Goal: Navigation & Orientation: Find specific page/section

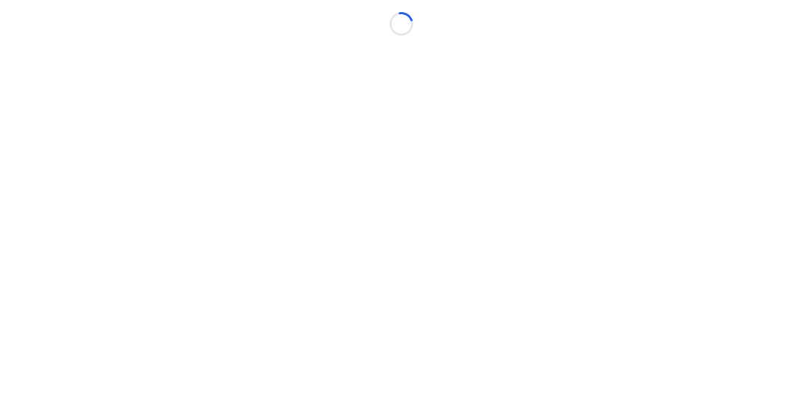
click at [683, 19] on div "Loading..." at bounding box center [401, 18] width 802 height 36
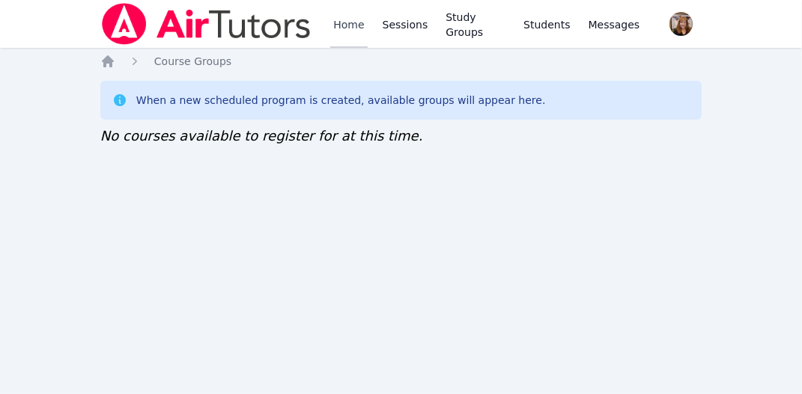
click at [348, 23] on link "Home" at bounding box center [348, 24] width 37 height 48
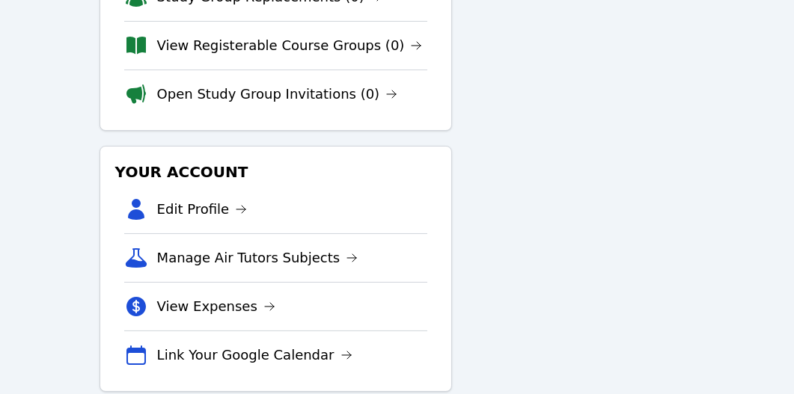
scroll to position [320, 0]
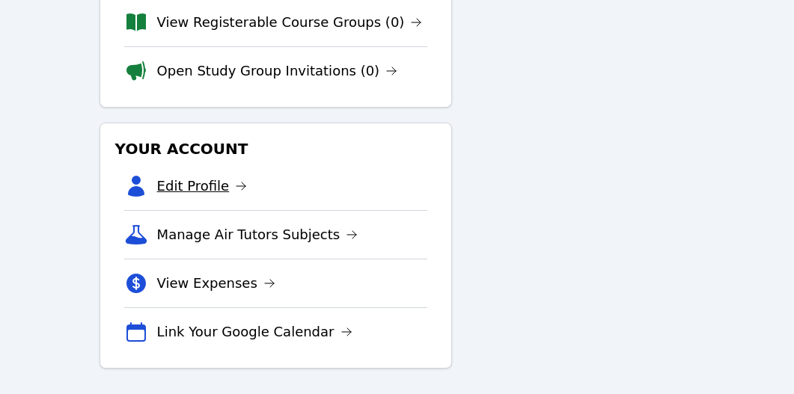
click at [183, 185] on link "Edit Profile" at bounding box center [202, 186] width 91 height 21
